Goal: Communication & Community: Share content

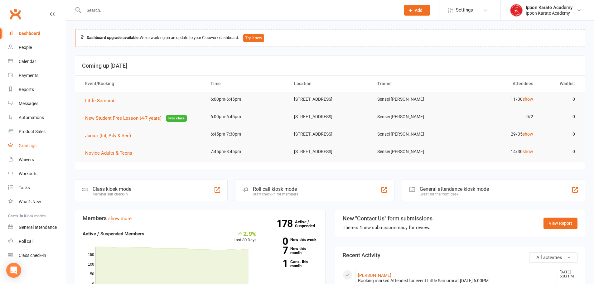
click at [27, 145] on div "Gradings" at bounding box center [28, 145] width 18 height 5
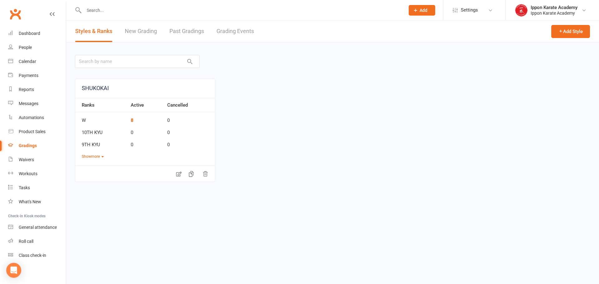
click at [240, 29] on link "Grading Events" at bounding box center [235, 32] width 37 height 22
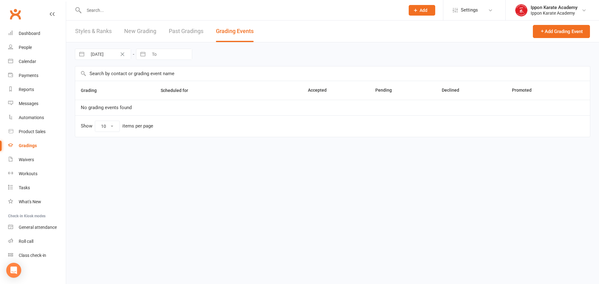
select select "100"
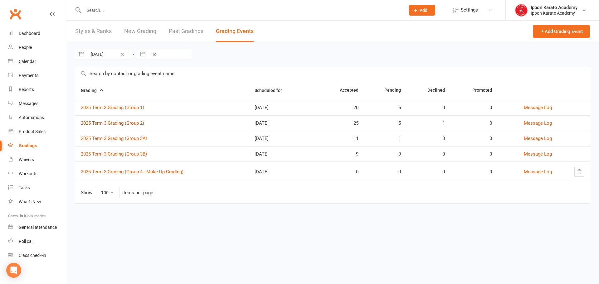
click at [132, 125] on link "2025 Term 3 Grading (Group 2)" at bounding box center [112, 123] width 63 height 6
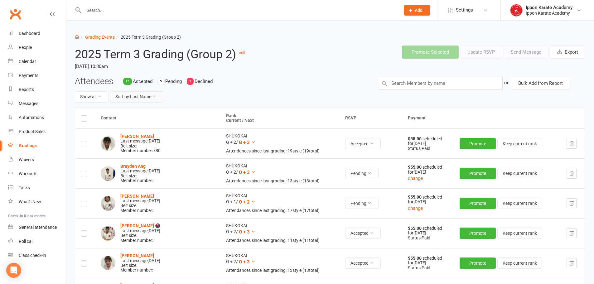
click at [146, 99] on button "Sort by: Last Name" at bounding box center [136, 96] width 53 height 11
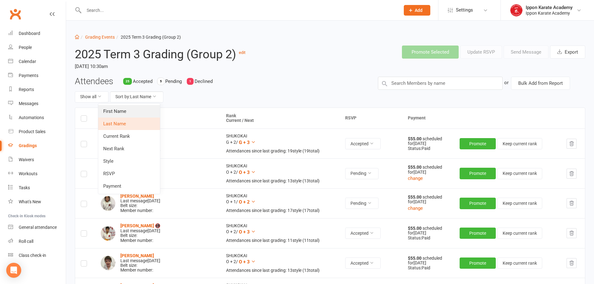
click at [142, 113] on link "First Name" at bounding box center [129, 111] width 62 height 12
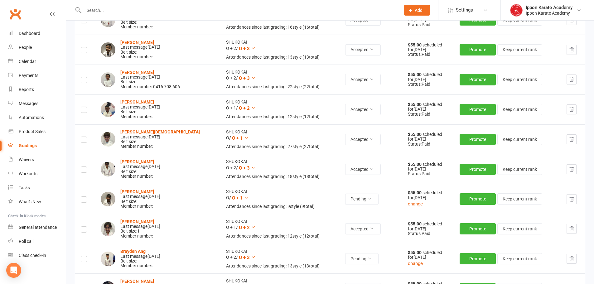
scroll to position [125, 0]
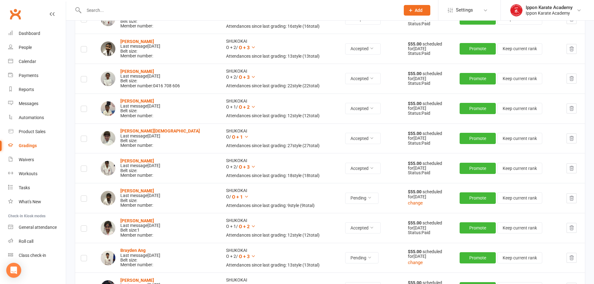
click at [570, 199] on icon "button" at bounding box center [572, 199] width 6 height 6
click at [24, 144] on div "Gradings" at bounding box center [28, 145] width 18 height 5
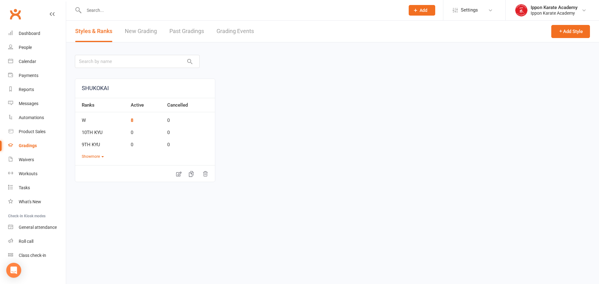
click at [236, 27] on link "Grading Events" at bounding box center [235, 32] width 37 height 22
select select "100"
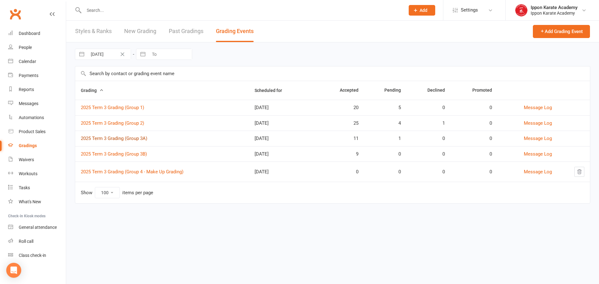
click at [125, 137] on link "2025 Term 3 Grading (Group 3A)" at bounding box center [114, 139] width 66 height 6
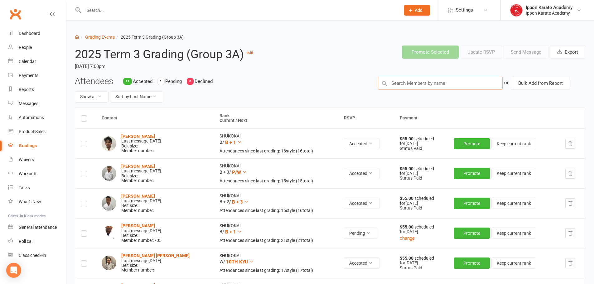
click at [441, 87] on input "text" at bounding box center [440, 83] width 125 height 13
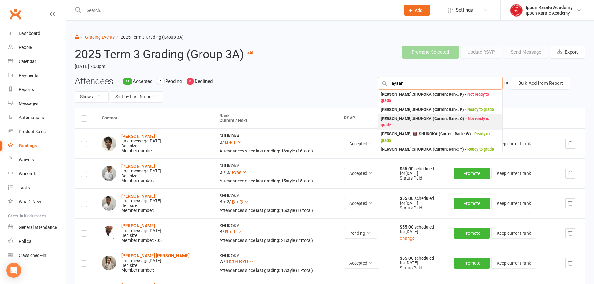
type input "ayaan"
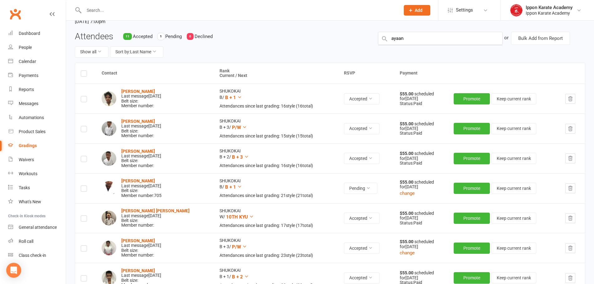
scroll to position [31, 0]
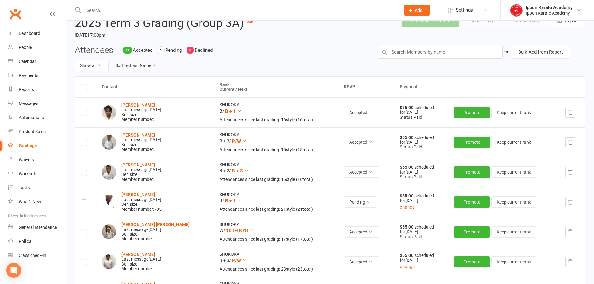
click at [149, 66] on button "Sort by: Last Name" at bounding box center [136, 65] width 53 height 11
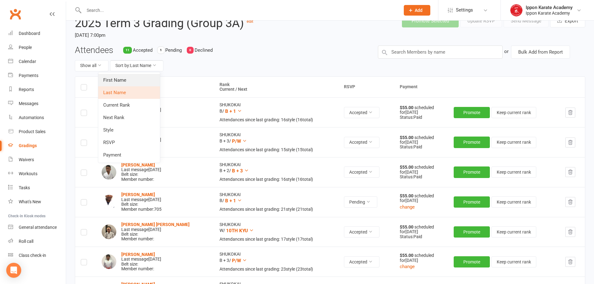
click at [149, 79] on link "First Name" at bounding box center [129, 80] width 62 height 12
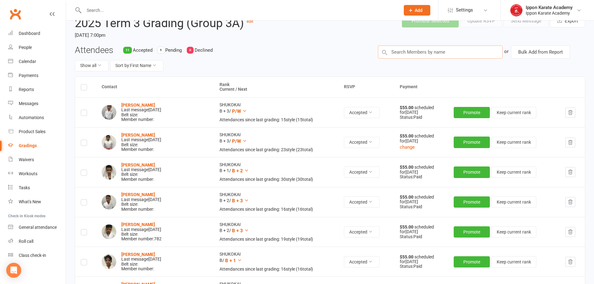
click at [438, 51] on input "text" at bounding box center [440, 52] width 125 height 13
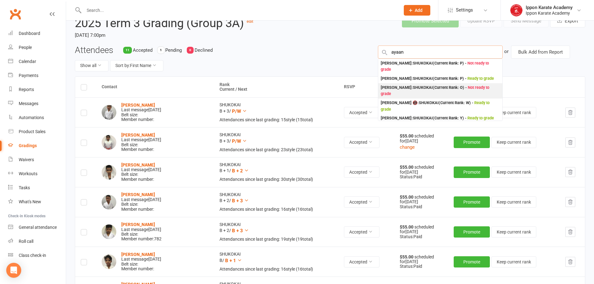
type input "ayaan"
click at [395, 85] on div "[PERSON_NAME] : SHUKOKAI (Current Rank: O ) - Not ready to grade" at bounding box center [440, 91] width 119 height 13
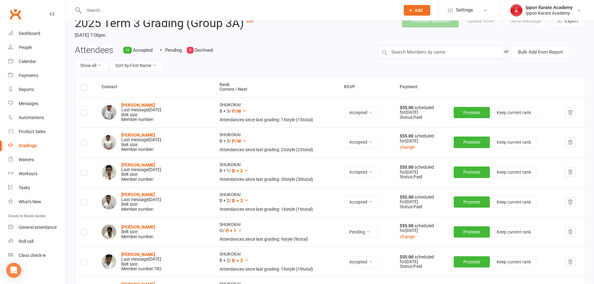
click at [84, 233] on label at bounding box center [84, 233] width 6 height 0
click at [84, 230] on input "checkbox" at bounding box center [84, 230] width 6 height 0
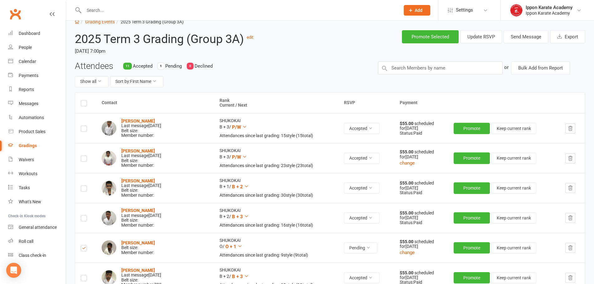
scroll to position [0, 0]
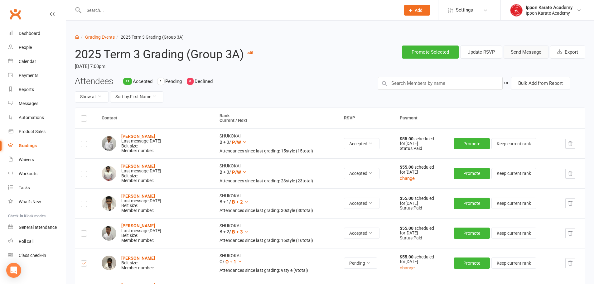
click at [542, 56] on button "Send Message" at bounding box center [526, 52] width 45 height 13
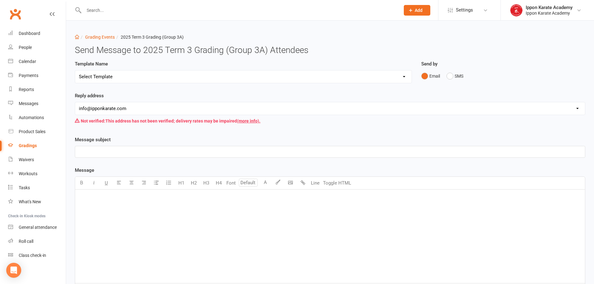
click at [126, 76] on select "Select Template [Email] Confirmation of Successful Grading [Email] Grading Even…" at bounding box center [243, 77] width 337 height 12
select select "2"
click at [75, 71] on select "Select Template [Email] Confirmation of Successful Grading [Email] Grading Even…" at bounding box center [243, 77] width 337 height 12
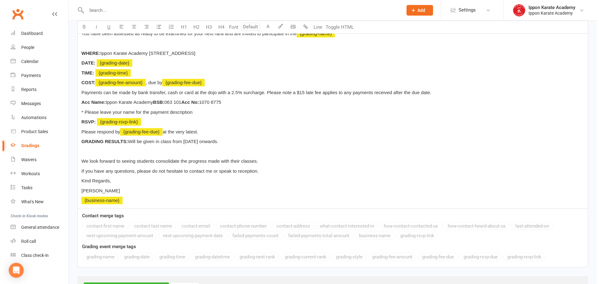
scroll to position [206, 0]
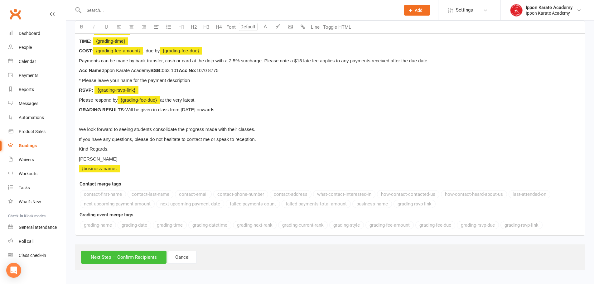
click at [136, 255] on button "Next Step — Confirm Recipients" at bounding box center [123, 257] width 85 height 13
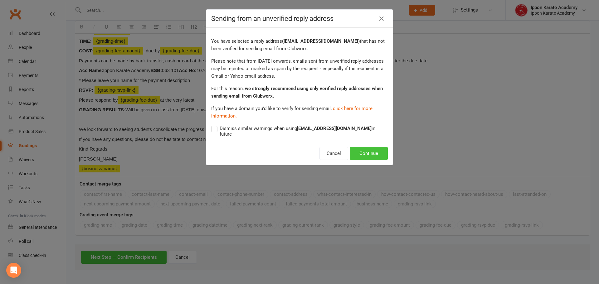
click at [372, 147] on button "Continue" at bounding box center [369, 153] width 38 height 13
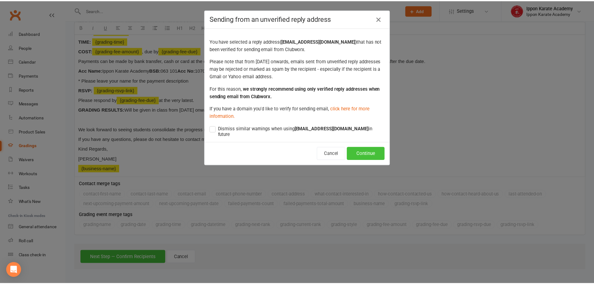
scroll to position [173, 0]
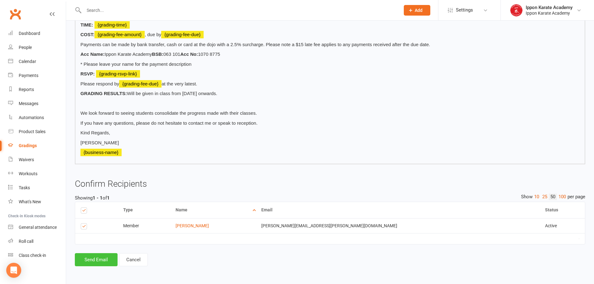
click at [97, 263] on button "Send Email" at bounding box center [96, 259] width 43 height 13
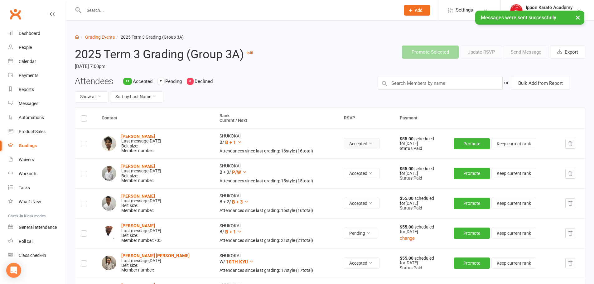
scroll to position [249, 0]
